Goal: Transaction & Acquisition: Purchase product/service

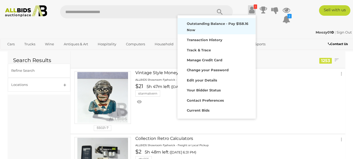
click at [210, 24] on strong "Outstanding Balance - Pay $158.16 Now" at bounding box center [217, 26] width 61 height 10
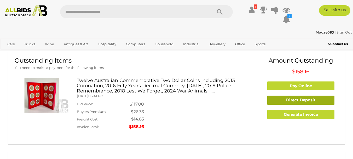
click at [300, 100] on link "Direct Deposit" at bounding box center [300, 99] width 67 height 9
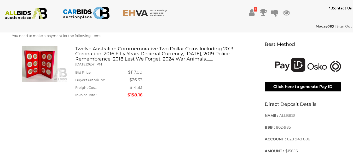
scroll to position [131, 0]
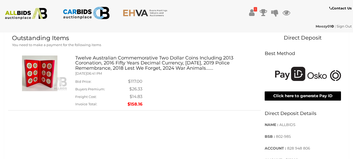
click at [300, 96] on button "Click here to generate Pay ID" at bounding box center [303, 95] width 76 height 9
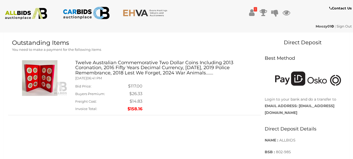
scroll to position [78, 0]
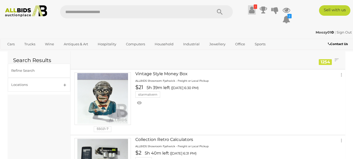
click at [250, 9] on icon at bounding box center [251, 9] width 5 height 9
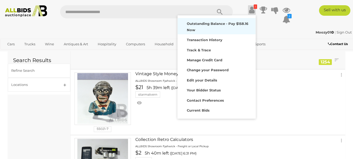
click at [221, 25] on strong "Outstanding Balance - Pay $158.16 Now" at bounding box center [217, 26] width 61 height 10
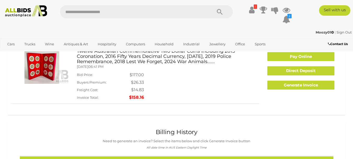
scroll to position [26, 0]
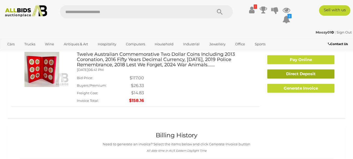
click at [297, 73] on link "Direct Deposit" at bounding box center [300, 73] width 67 height 9
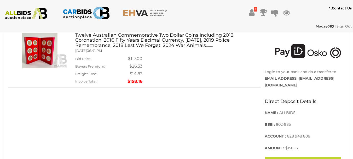
scroll to position [209, 0]
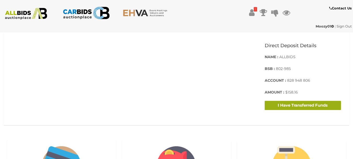
click at [302, 104] on button "I Have Transferred Funds" at bounding box center [303, 105] width 76 height 9
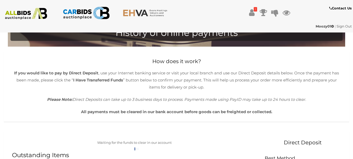
scroll to position [0, 0]
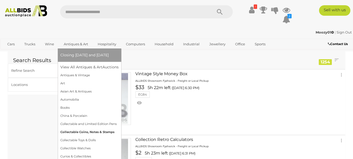
click at [77, 132] on link "Collectable Coins, Notes & Stamps" at bounding box center [89, 132] width 58 height 8
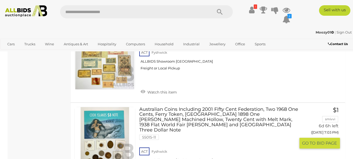
scroll to position [2717, 0]
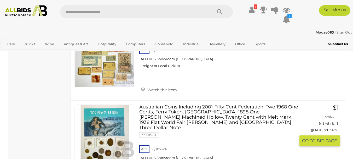
click at [113, 104] on link at bounding box center [104, 134] width 61 height 61
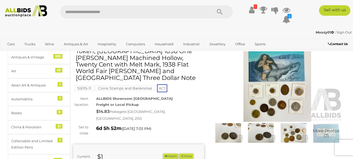
scroll to position [26, 0]
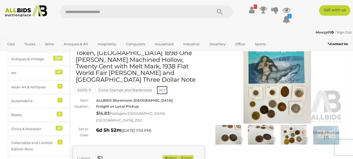
click at [320, 132] on span "More Photos (7)" at bounding box center [326, 134] width 27 height 9
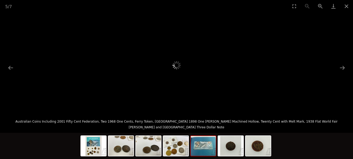
click at [206, 144] on img at bounding box center [203, 146] width 25 height 20
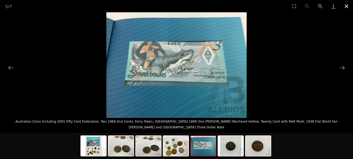
click at [346, 5] on button "Close gallery" at bounding box center [346, 6] width 13 height 12
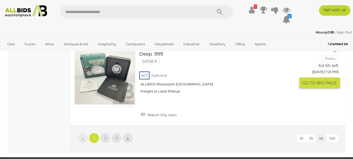
scroll to position [4166, 0]
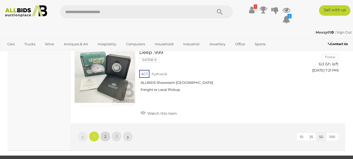
click at [104, 134] on span "2" at bounding box center [105, 136] width 2 height 5
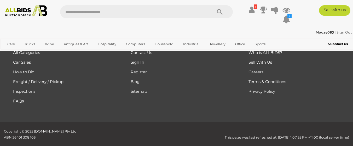
scroll to position [77, 0]
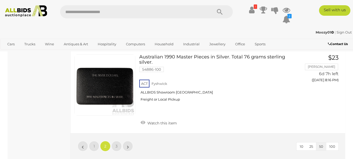
scroll to position [4049, 0]
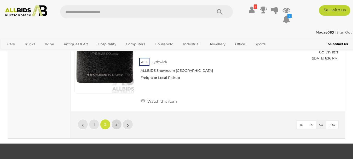
click at [116, 122] on span "3" at bounding box center [116, 124] width 2 height 5
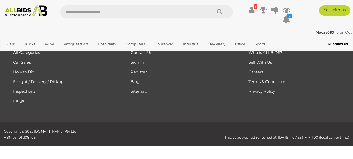
scroll to position [77, 0]
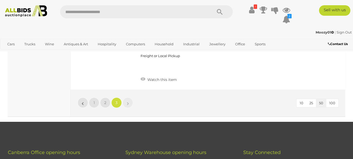
scroll to position [2192, 0]
